Goal: Transaction & Acquisition: Book appointment/travel/reservation

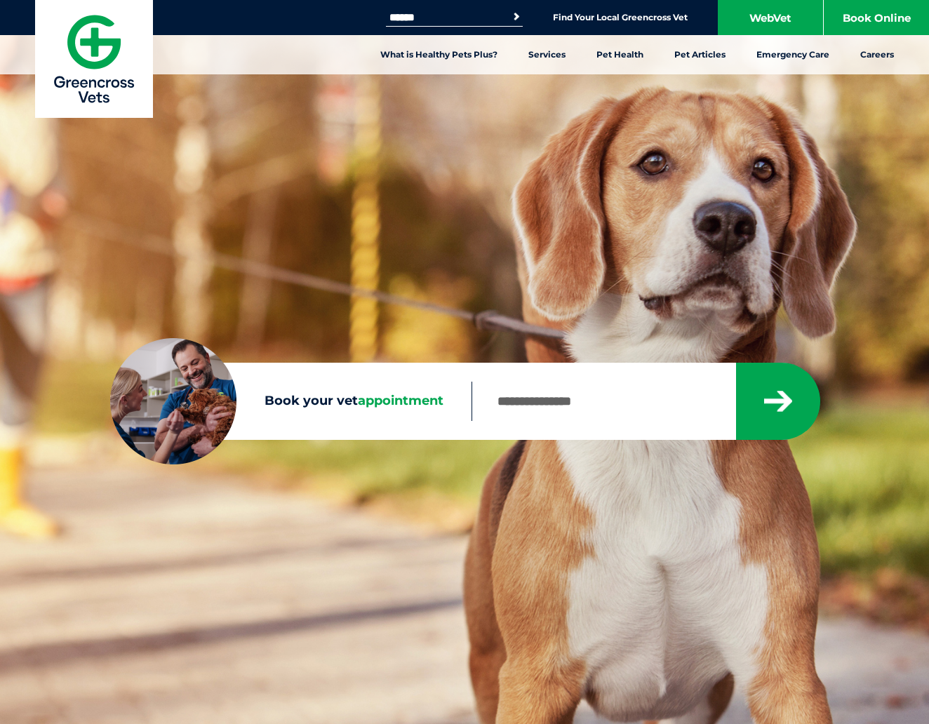
click at [570, 394] on input "Book your vet appointment" at bounding box center [602, 401] width 263 height 39
type input "****"
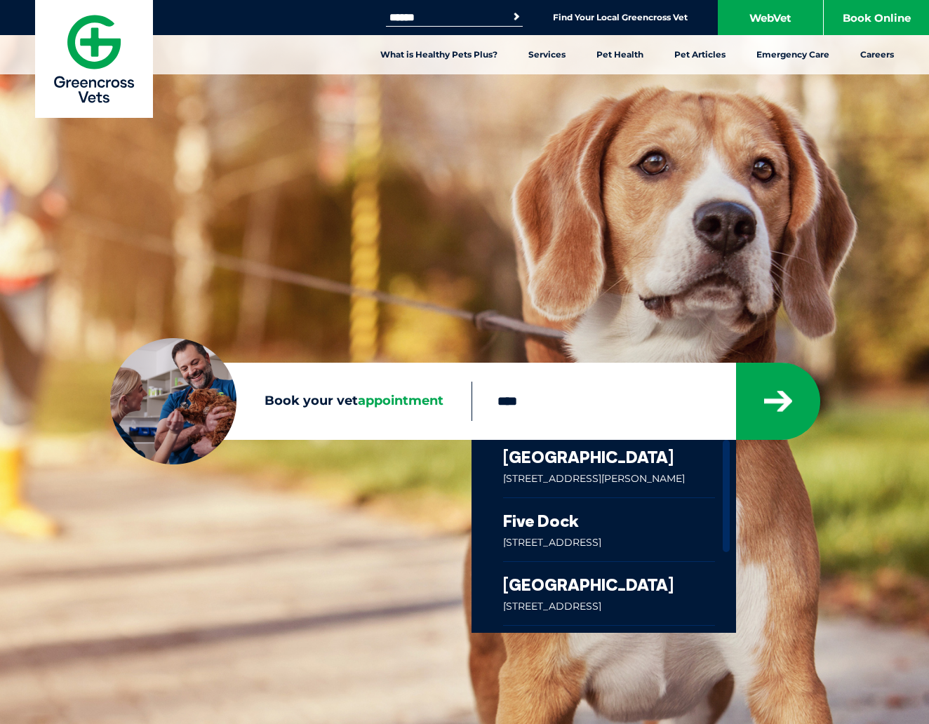
click at [574, 463] on link at bounding box center [609, 469] width 212 height 58
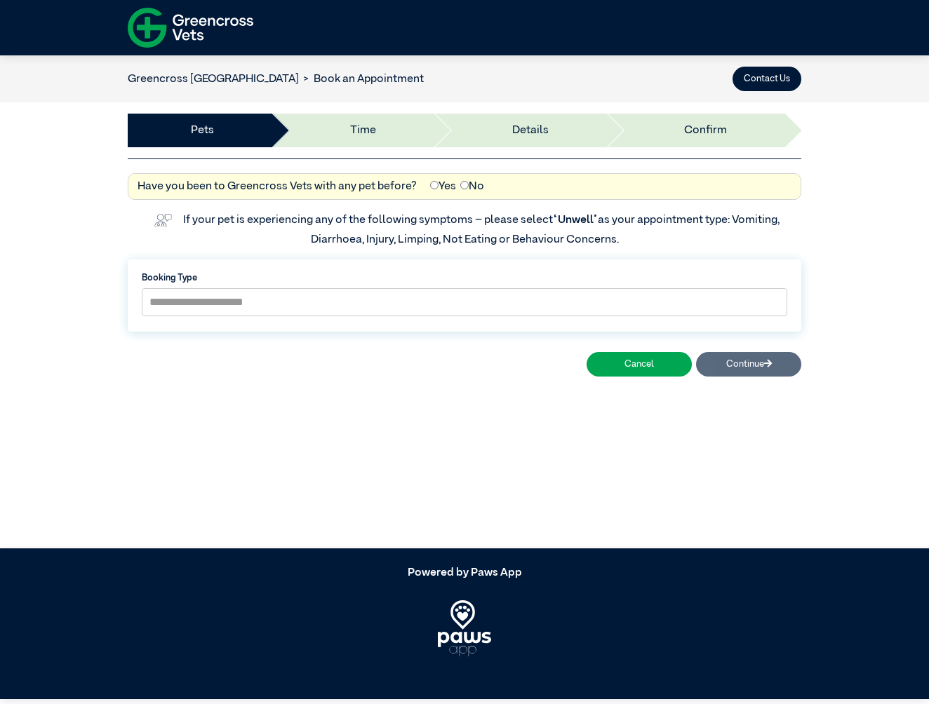
click at [347, 128] on li "Time" at bounding box center [351, 131] width 162 height 34
drag, startPoint x: 519, startPoint y: 125, endPoint x: 654, endPoint y: 125, distance: 135.4
click at [527, 124] on li "Details" at bounding box center [518, 131] width 173 height 34
click at [708, 125] on li "Confirm" at bounding box center [694, 131] width 179 height 34
